Goal: Information Seeking & Learning: Understand process/instructions

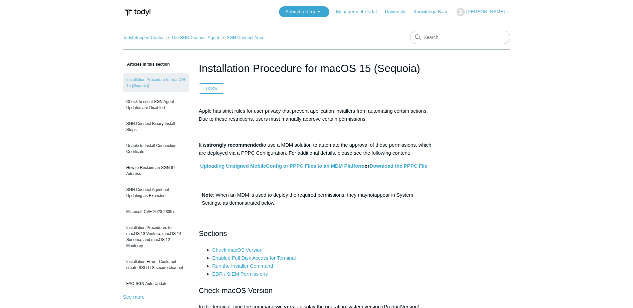
scroll to position [100, 0]
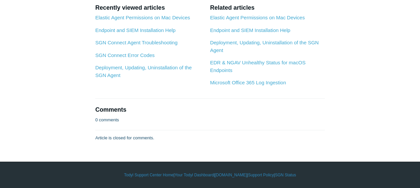
scroll to position [1268, 0]
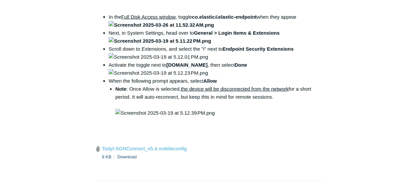
scroll to position [935, 0]
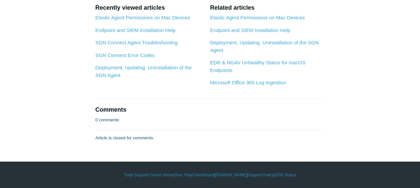
scroll to position [1402, 0]
drag, startPoint x: 196, startPoint y: 31, endPoint x: 207, endPoint y: 31, distance: 11.0
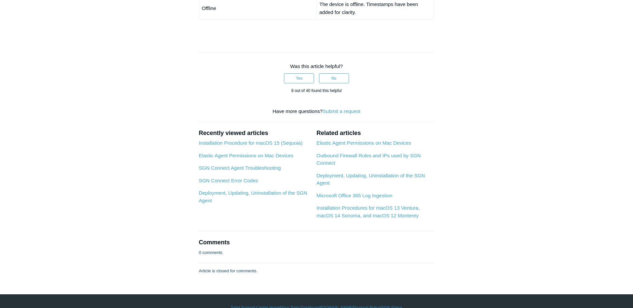
scroll to position [401, 0]
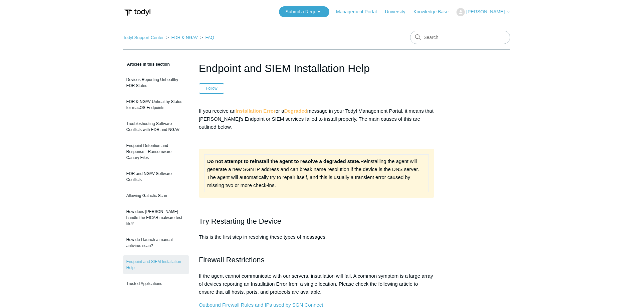
scroll to position [401, 0]
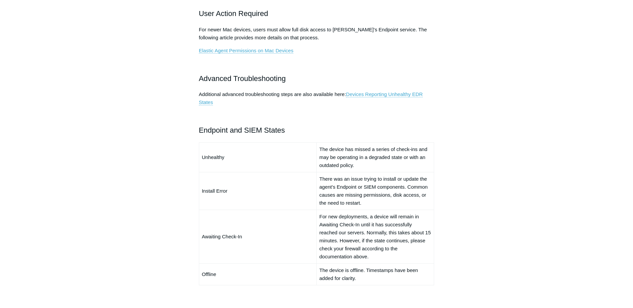
click at [100, 200] on main "Todyl Support Center EDR & NGAV FAQ Articles in this section Devices Reporting …" at bounding box center [316, 82] width 633 height 918
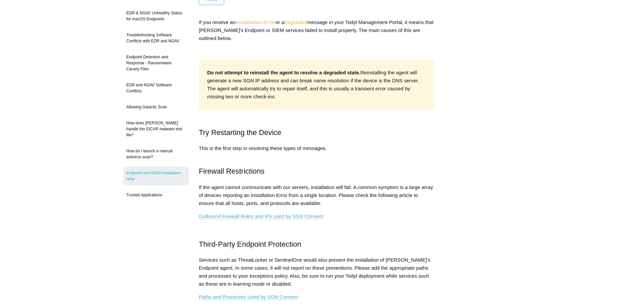
scroll to position [100, 0]
